Goal: Task Accomplishment & Management: Manage account settings

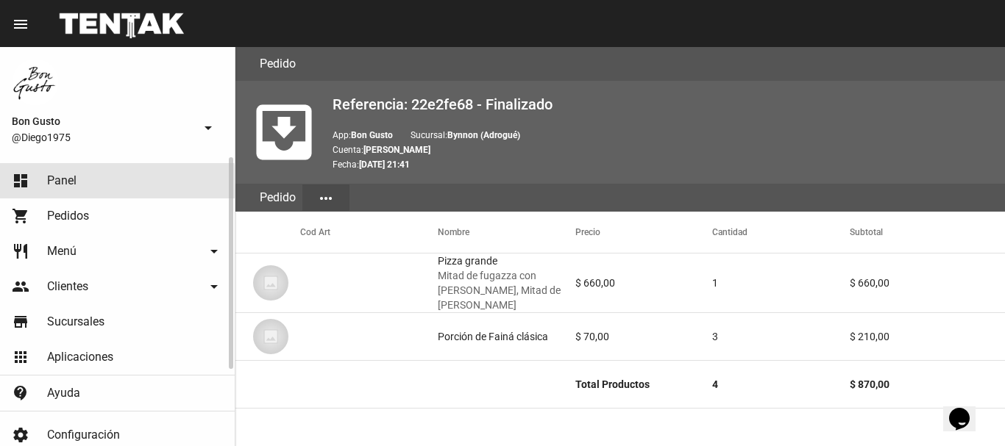
click at [65, 182] on span "Panel" at bounding box center [61, 181] width 29 height 15
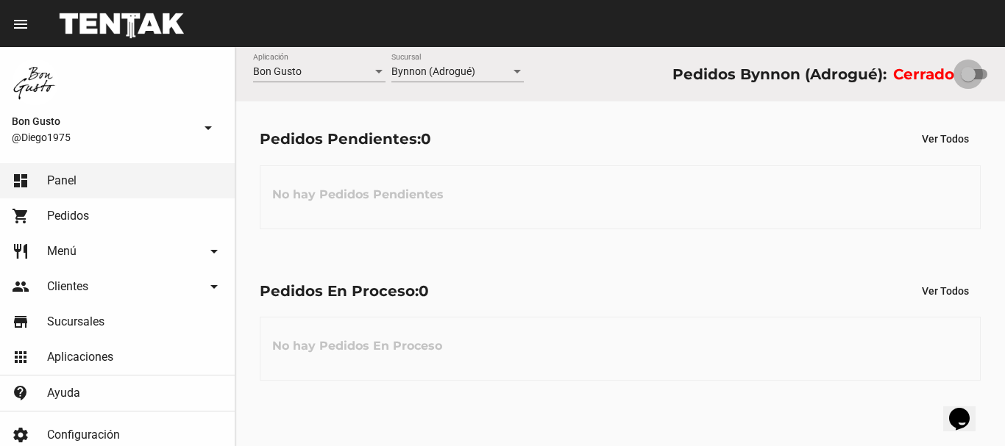
click at [975, 66] on label at bounding box center [974, 74] width 26 height 18
click at [968, 79] on input "checkbox" at bounding box center [967, 79] width 1 height 1
checkbox input "true"
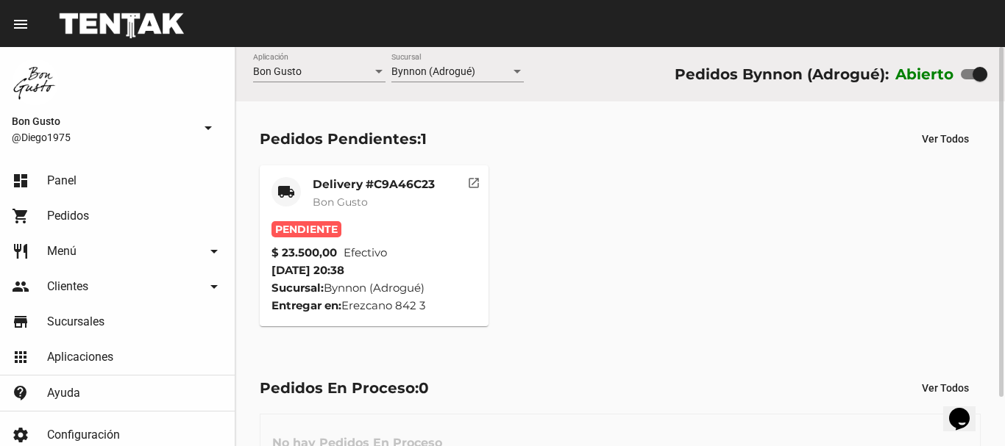
click at [353, 207] on span "Bon Gusto" at bounding box center [340, 202] width 55 height 13
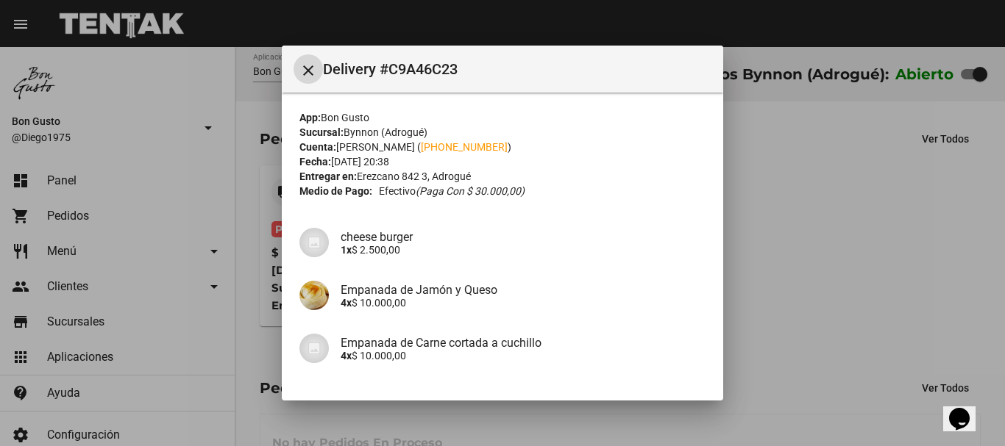
scroll to position [135, 0]
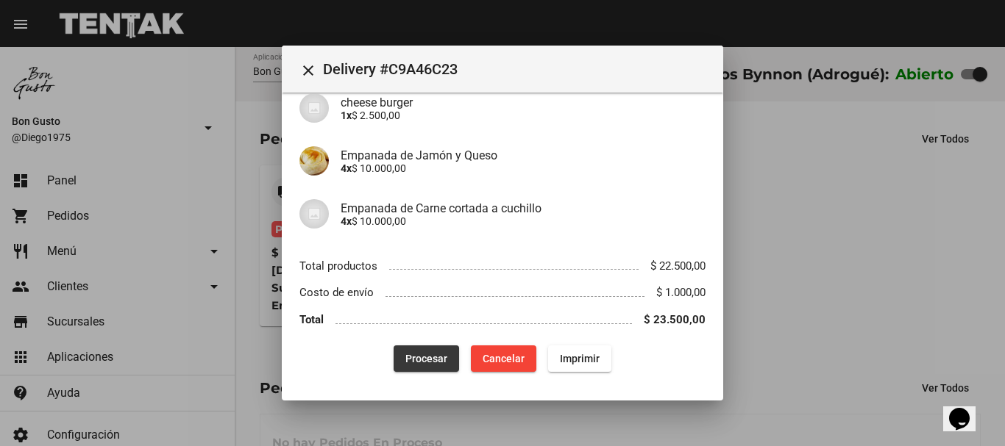
click at [415, 364] on span "Procesar" at bounding box center [426, 359] width 42 height 12
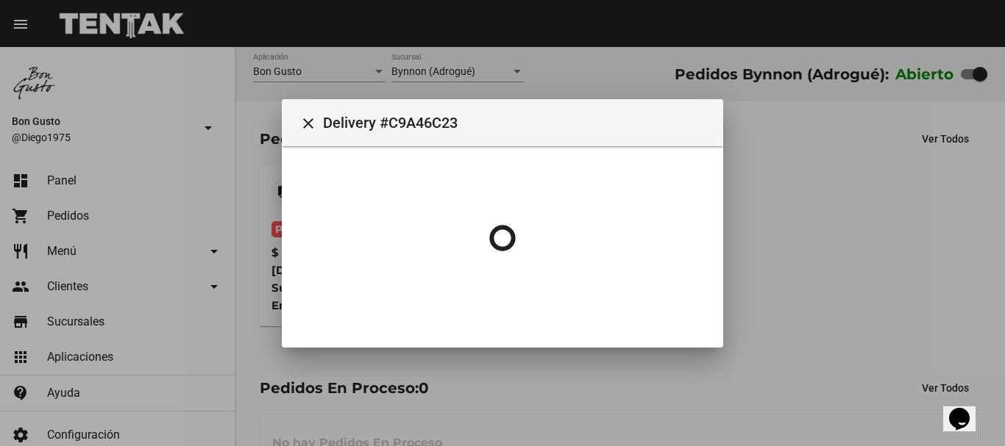
scroll to position [0, 0]
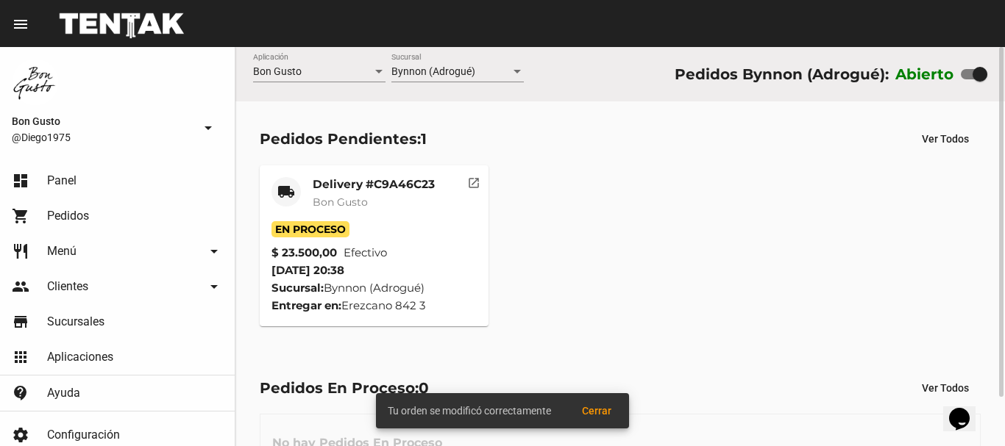
click at [374, 209] on mat-card-subtitle "Bon Gusto" at bounding box center [374, 202] width 122 height 15
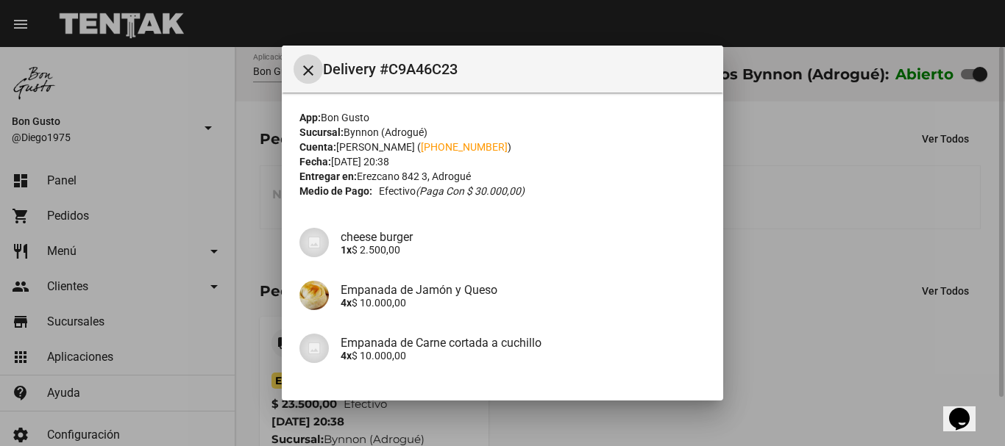
scroll to position [135, 0]
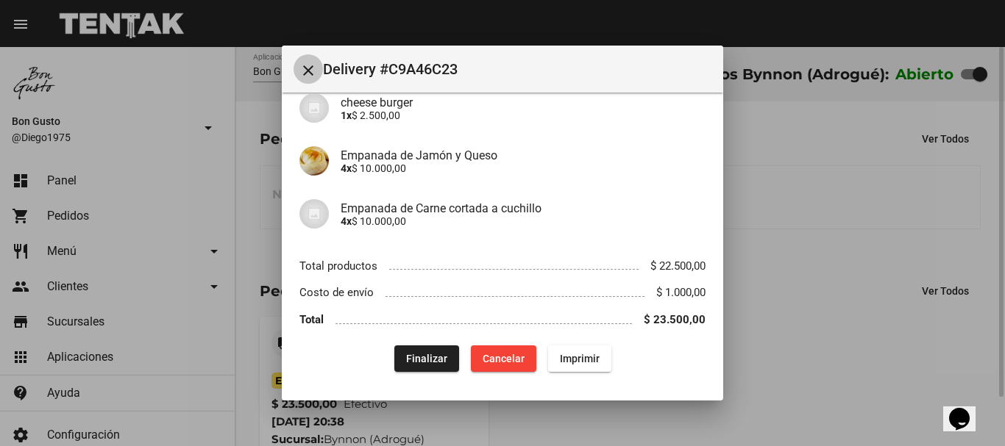
click at [309, 72] on mat-icon "close" at bounding box center [308, 71] width 18 height 18
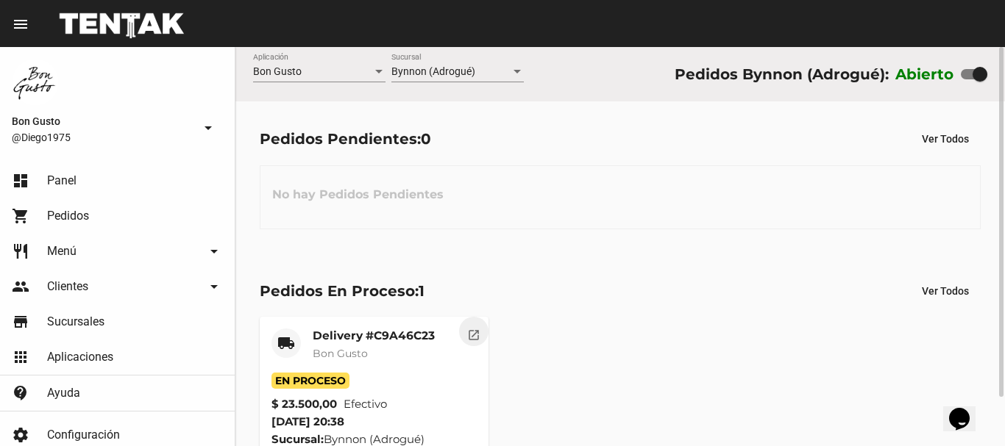
click at [472, 335] on mat-icon "open_in_new" at bounding box center [473, 333] width 13 height 13
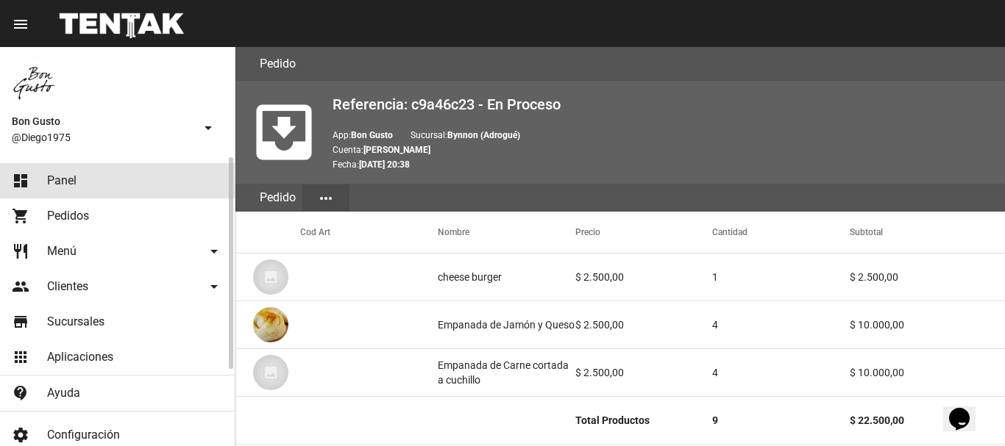
click at [68, 175] on span "Panel" at bounding box center [61, 181] width 29 height 15
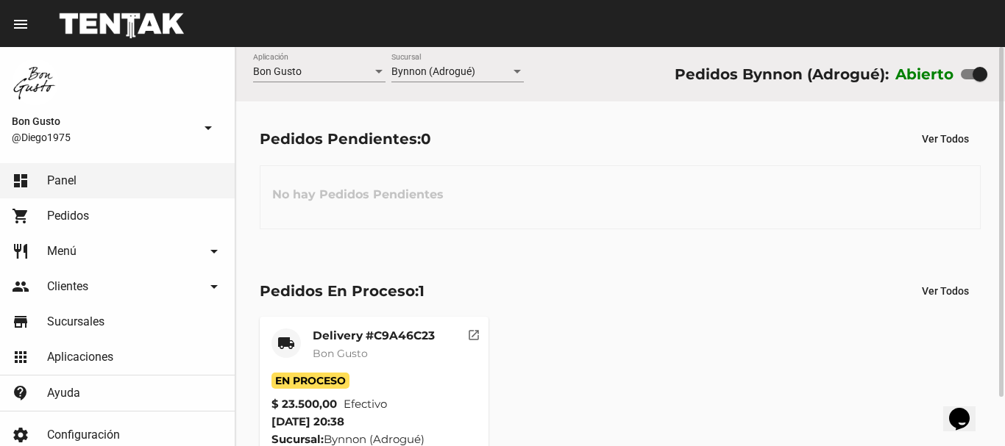
scroll to position [56, 0]
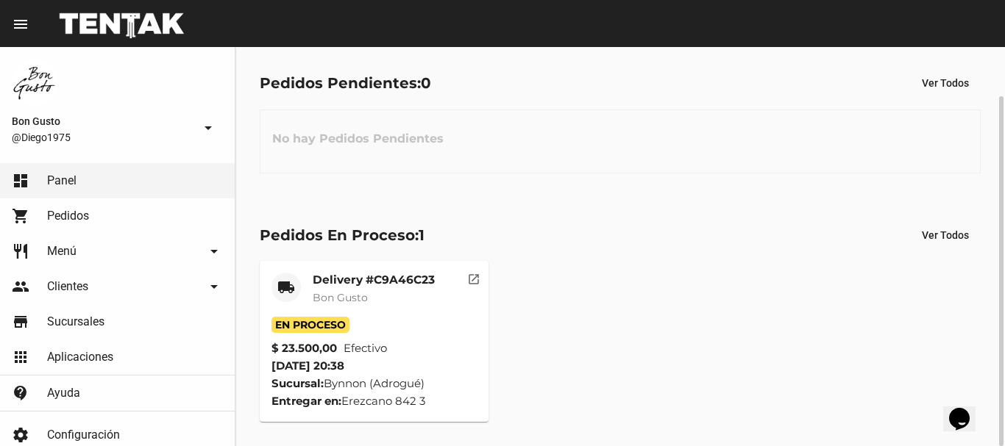
click at [351, 298] on span "Bon Gusto" at bounding box center [340, 297] width 55 height 13
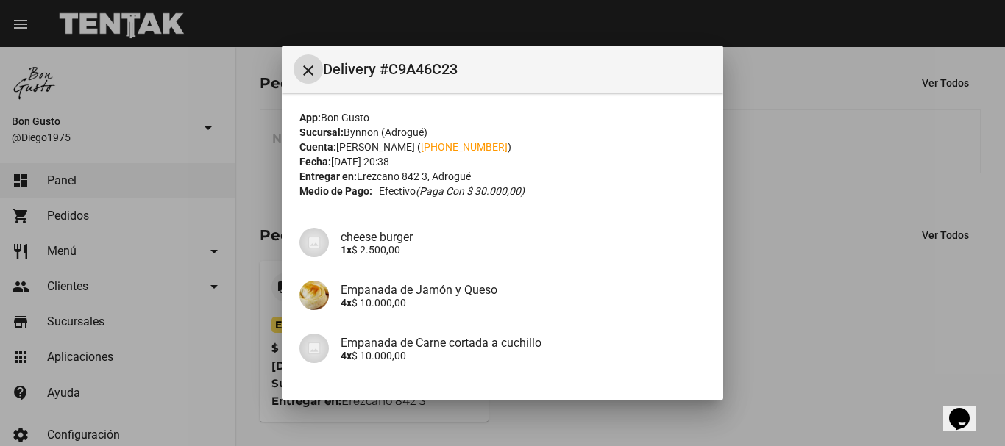
scroll to position [135, 0]
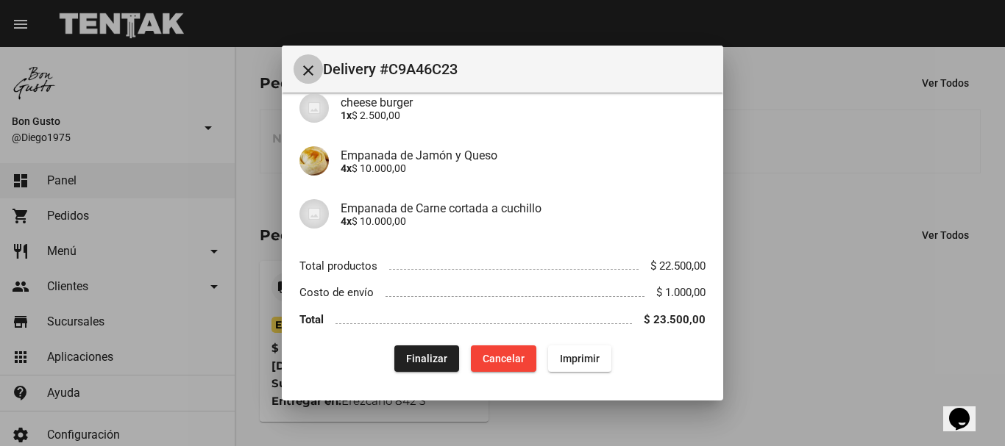
click at [314, 65] on mat-icon "close" at bounding box center [308, 71] width 18 height 18
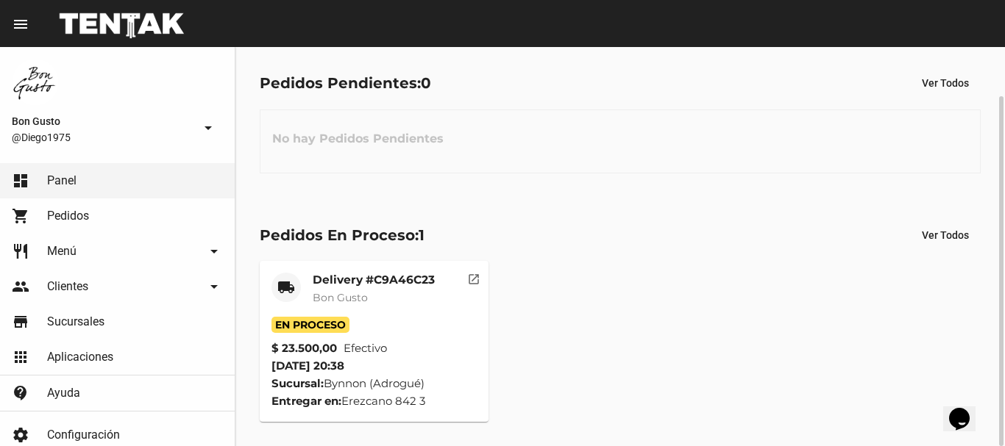
click at [473, 280] on mat-icon "open_in_new" at bounding box center [473, 277] width 13 height 13
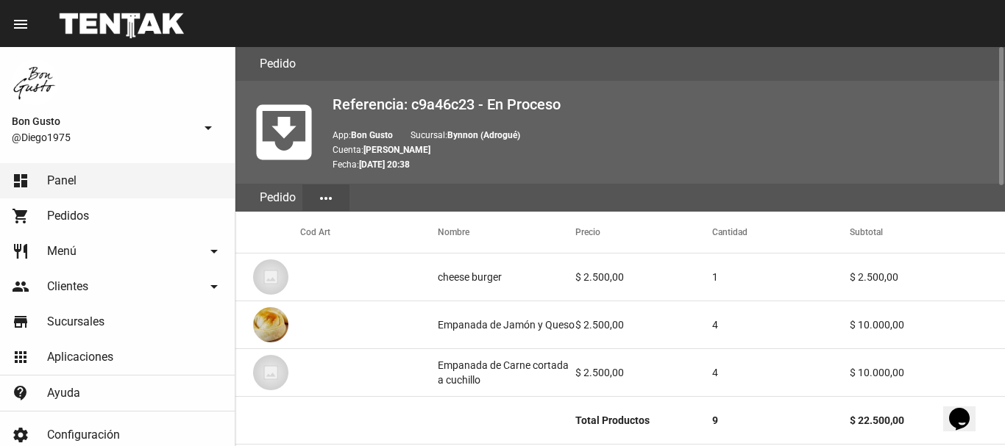
scroll to position [754, 0]
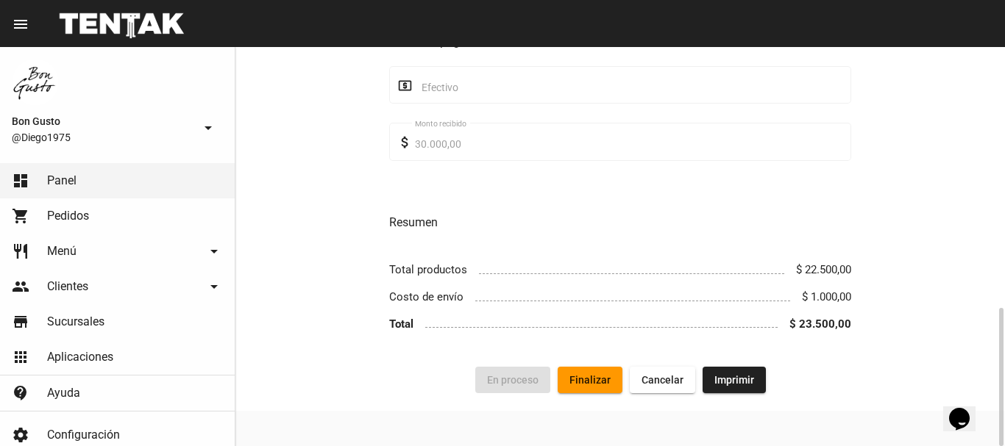
click at [581, 384] on span "Finalizar" at bounding box center [589, 380] width 41 height 12
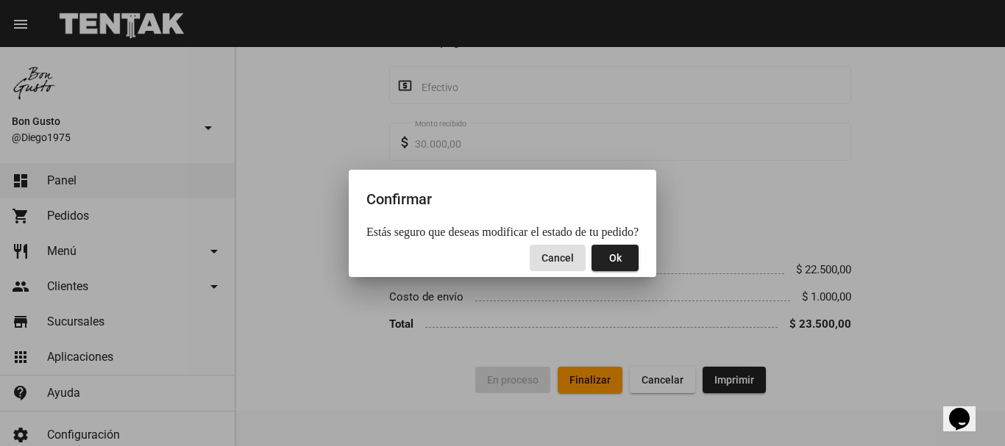
click at [607, 252] on button "Ok" at bounding box center [614, 258] width 47 height 26
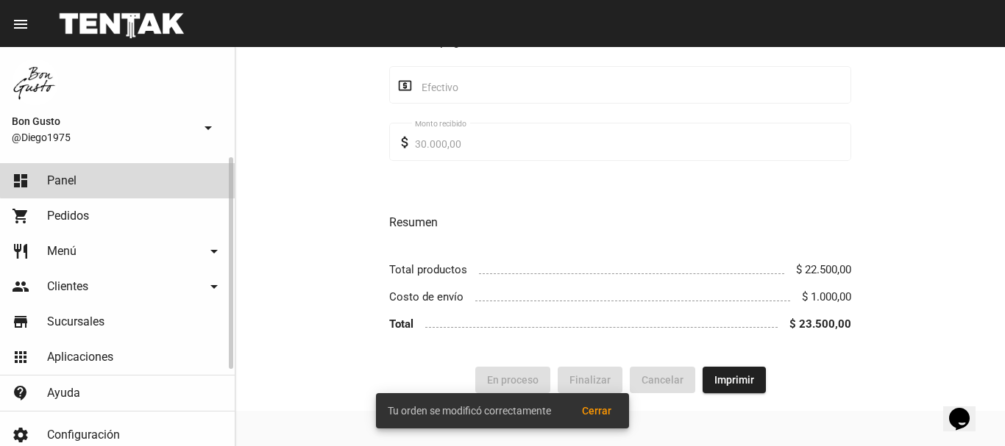
click at [149, 171] on link "dashboard Panel" at bounding box center [117, 180] width 235 height 35
